Goal: Task Accomplishment & Management: Use online tool/utility

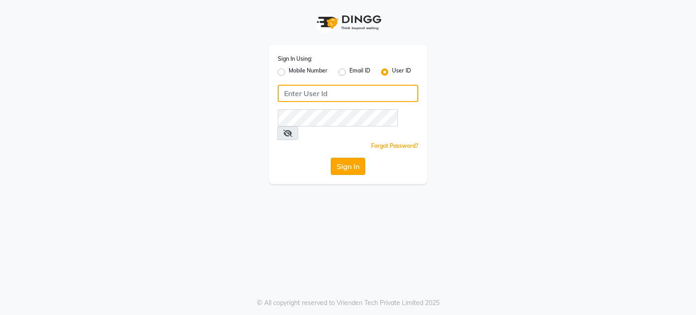
type input "bohobliss123"
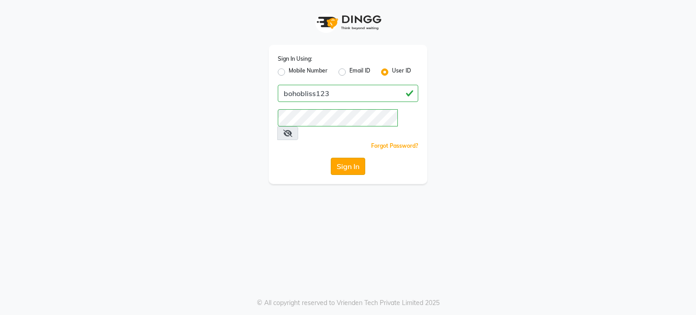
click at [357, 158] on button "Sign In" at bounding box center [348, 166] width 34 height 17
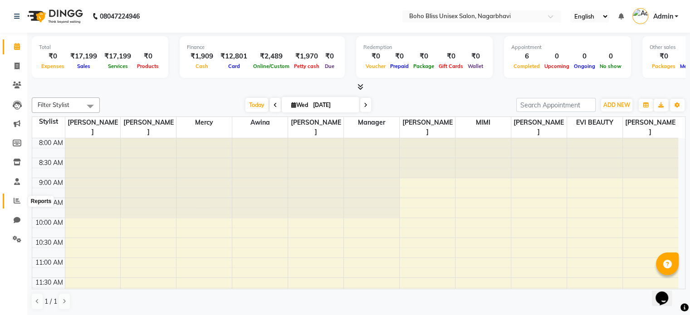
click at [11, 200] on span at bounding box center [17, 201] width 16 height 10
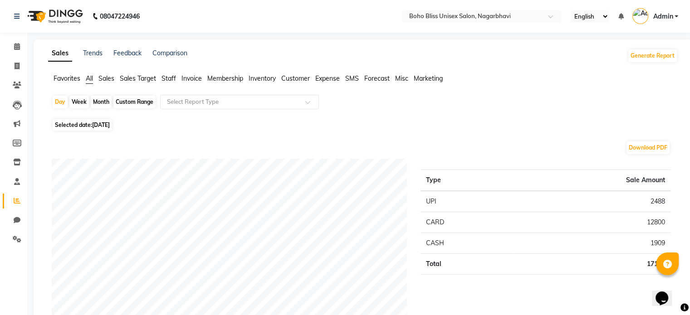
click at [105, 103] on div "Month" at bounding box center [101, 102] width 21 height 13
select select "9"
select select "2025"
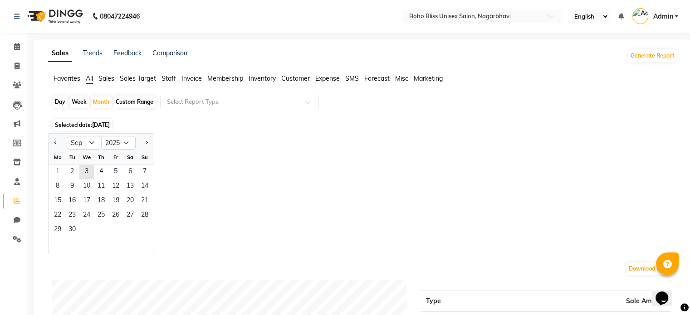
click at [141, 102] on div "Custom Range" at bounding box center [134, 102] width 42 height 13
select select "9"
select select "2025"
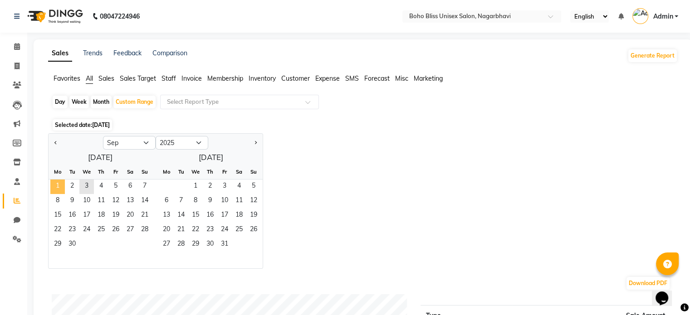
click at [62, 186] on span "1" at bounding box center [57, 187] width 15 height 15
click at [74, 186] on span "2" at bounding box center [72, 187] width 15 height 15
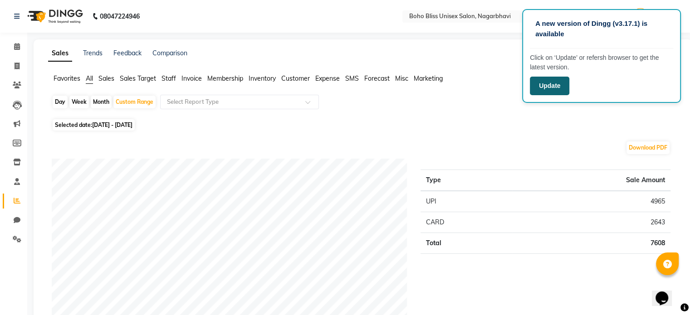
click at [533, 94] on div "A new version of Dingg (v3.17.1) is available Click on ‘Update’ or refersh brow…" at bounding box center [601, 56] width 159 height 94
click at [533, 94] on button "Update" at bounding box center [549, 86] width 39 height 19
